Goal: Information Seeking & Learning: Learn about a topic

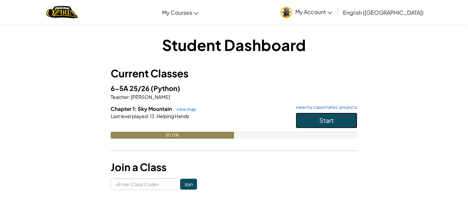
click at [334, 117] on button "Start" at bounding box center [327, 121] width 62 height 16
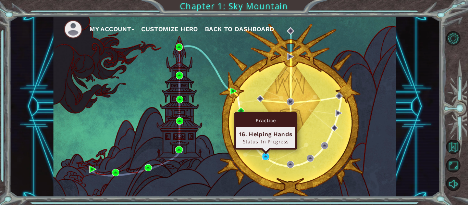
click at [266, 157] on img at bounding box center [265, 156] width 7 height 7
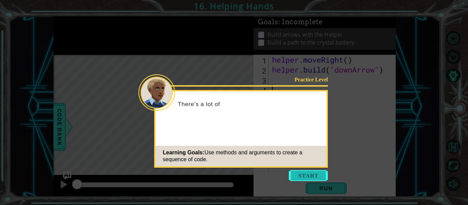
click at [301, 176] on button "Start" at bounding box center [308, 175] width 39 height 11
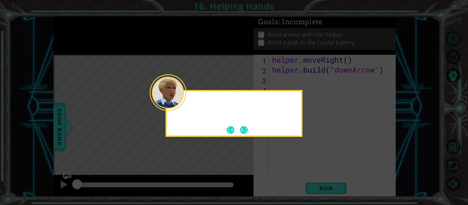
click at [301, 176] on icon at bounding box center [234, 102] width 468 height 205
click at [244, 131] on button "Next" at bounding box center [244, 130] width 11 height 11
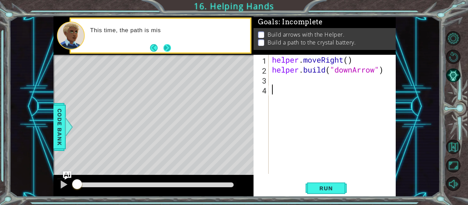
click at [164, 47] on button "Next" at bounding box center [167, 47] width 13 height 13
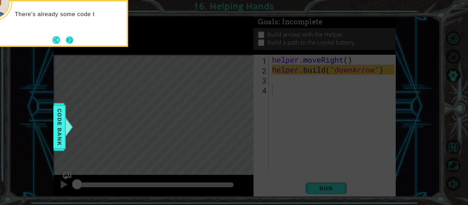
click at [69, 43] on button "Next" at bounding box center [69, 39] width 11 height 11
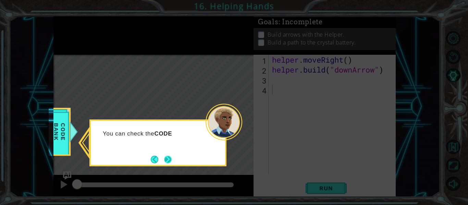
click at [165, 163] on button "Next" at bounding box center [168, 159] width 9 height 9
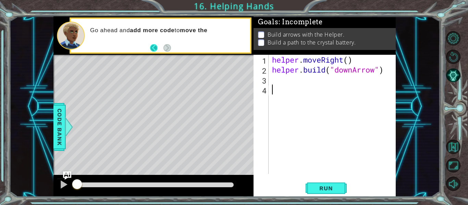
click at [153, 47] on button "Back" at bounding box center [156, 48] width 13 height 8
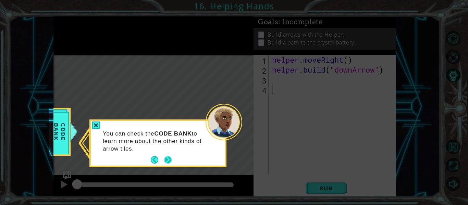
click at [170, 158] on button "Next" at bounding box center [168, 160] width 13 height 13
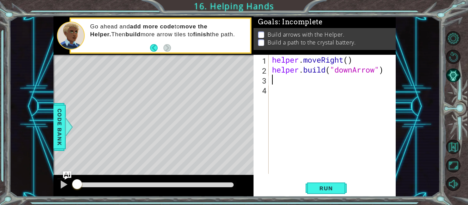
click at [275, 83] on div "helper . moveRight ( ) helper . build ( "downArrow" )" at bounding box center [334, 124] width 127 height 139
